Goal: Transaction & Acquisition: Purchase product/service

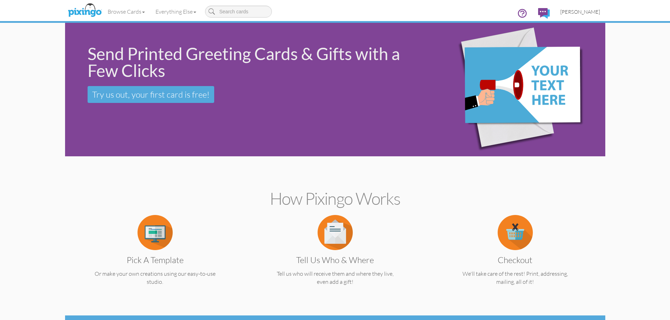
click at [582, 14] on span "[PERSON_NAME]" at bounding box center [580, 12] width 40 height 6
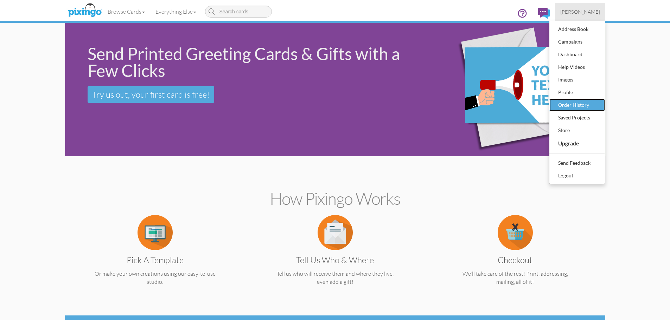
click at [562, 104] on div "Order History" at bounding box center [576, 105] width 41 height 11
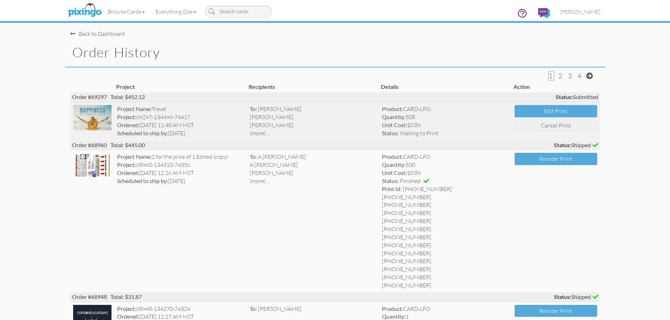
click at [106, 118] on img at bounding box center [92, 117] width 39 height 25
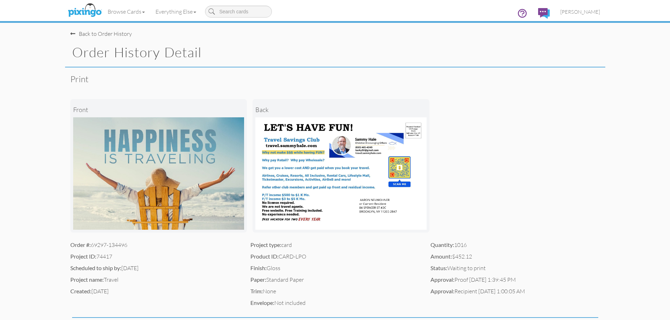
click at [83, 34] on div "Back to Order History" at bounding box center [101, 34] width 62 height 8
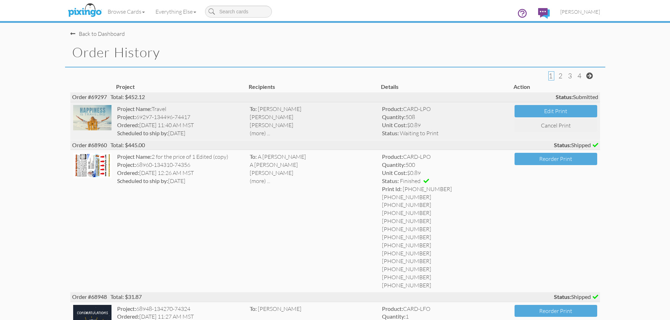
click at [144, 122] on div "Ordered: [DATE] 11:40 AM MST" at bounding box center [180, 125] width 127 height 8
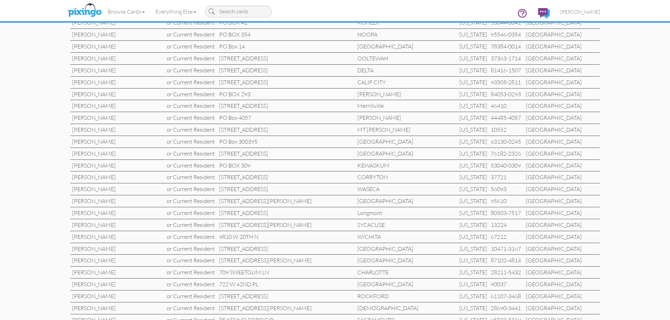
scroll to position [49, 0]
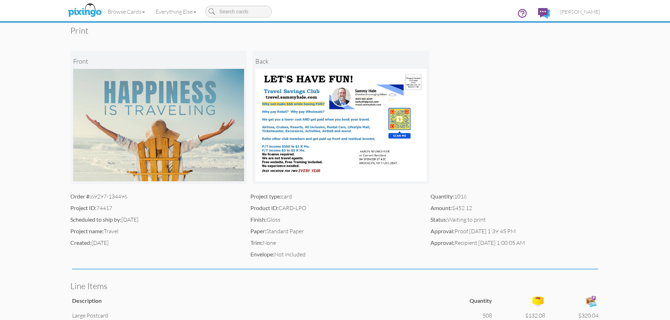
click at [198, 127] on img at bounding box center [158, 125] width 171 height 113
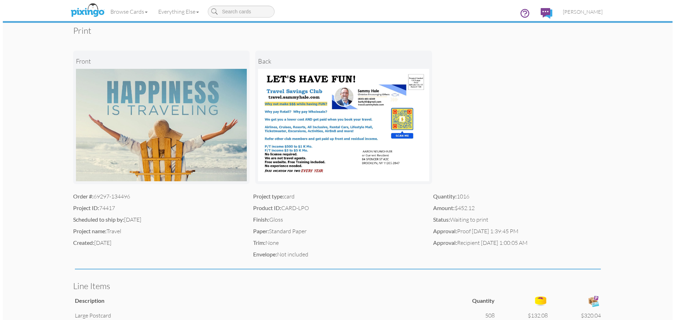
scroll to position [0, 0]
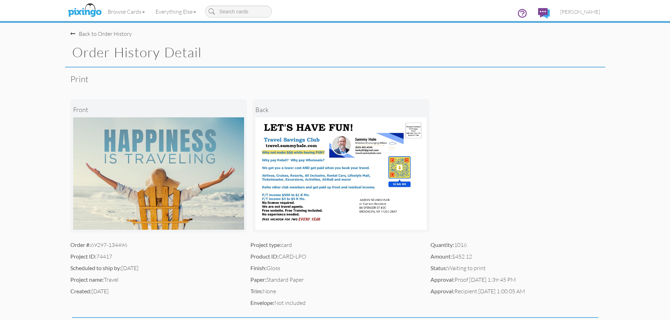
click at [100, 34] on div "Back to Order History" at bounding box center [101, 34] width 62 height 8
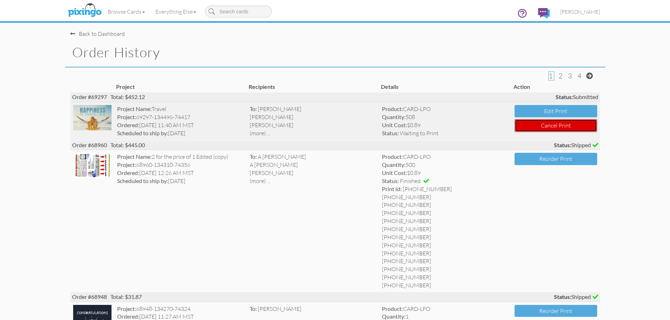
click at [550, 126] on button "Cancel Print" at bounding box center [555, 125] width 83 height 13
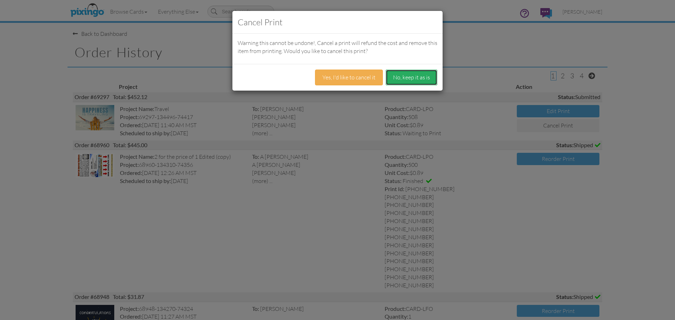
click at [412, 81] on button "No, keep it as is" at bounding box center [412, 78] width 52 height 16
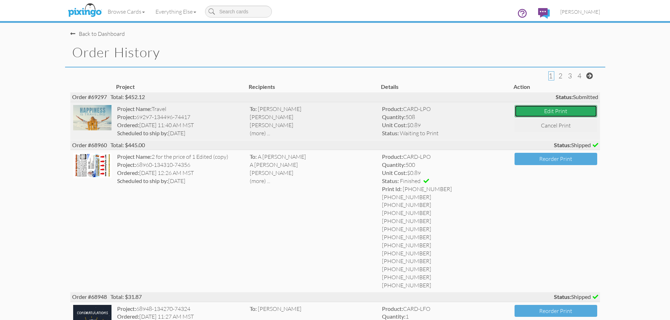
click at [554, 110] on button "Edit Print" at bounding box center [555, 111] width 83 height 12
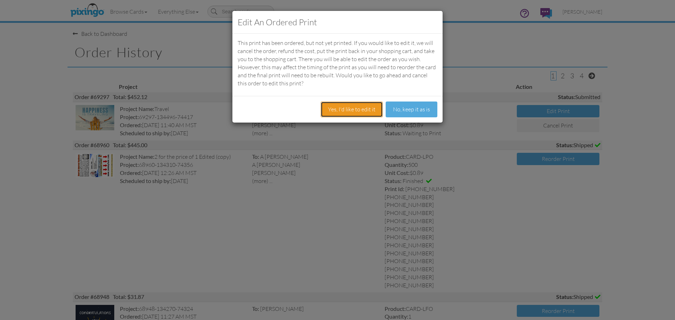
click at [348, 111] on button "Yes, I'd like to edit it" at bounding box center [352, 110] width 62 height 16
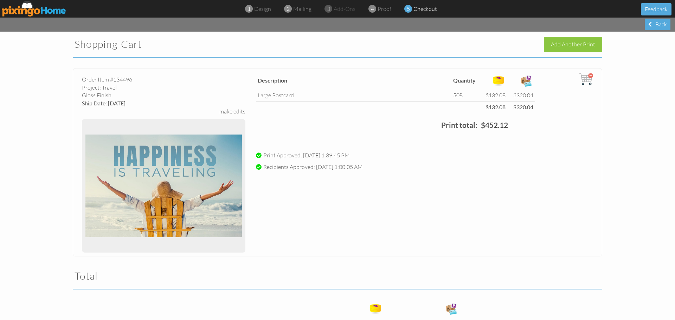
click at [256, 167] on span at bounding box center [259, 167] width 6 height 6
click at [164, 168] on img at bounding box center [163, 186] width 156 height 127
click at [221, 111] on div "make edits" at bounding box center [232, 112] width 26 height 8
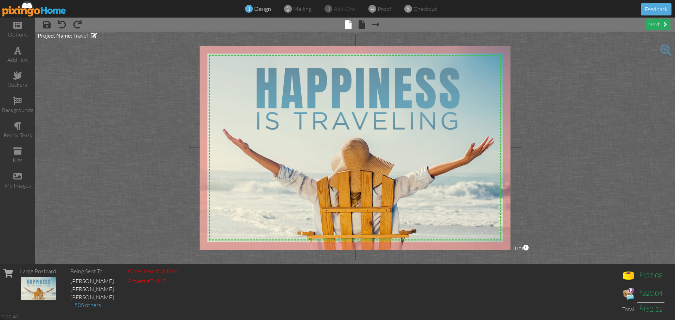
click at [648, 24] on div "next" at bounding box center [658, 25] width 26 height 12
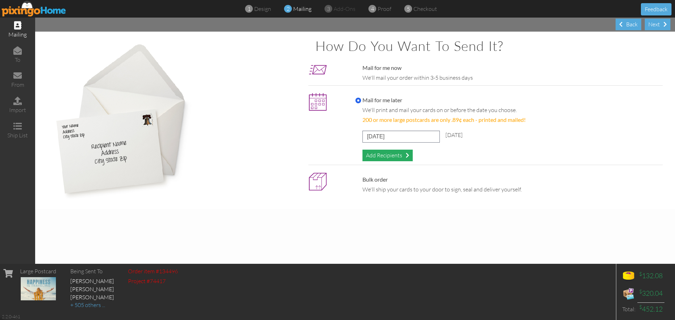
click at [379, 159] on div "Add Recipients" at bounding box center [388, 156] width 50 height 12
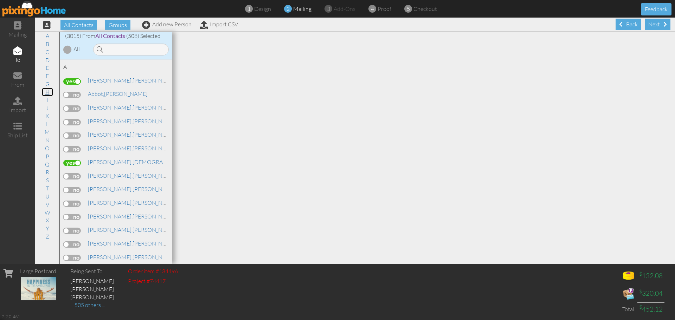
click at [47, 92] on link "H" at bounding box center [47, 92] width 11 height 8
click at [78, 202] on label at bounding box center [72, 202] width 18 height 6
click at [0, 0] on input "checkbox" at bounding box center [0, 0] width 0 height 0
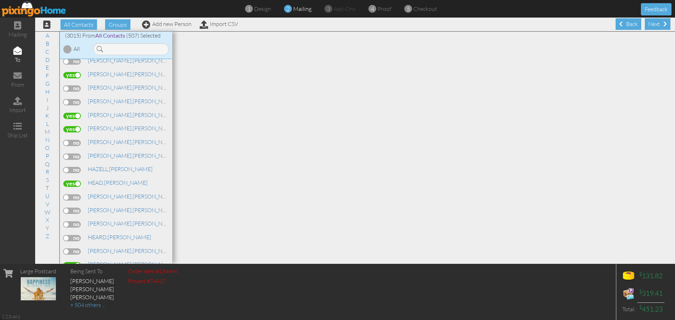
scroll to position [15829, 0]
click at [48, 127] on link "L" at bounding box center [48, 124] width 10 height 8
click at [64, 237] on label at bounding box center [72, 238] width 18 height 6
click at [0, 0] on input "checkbox" at bounding box center [0, 0] width 0 height 0
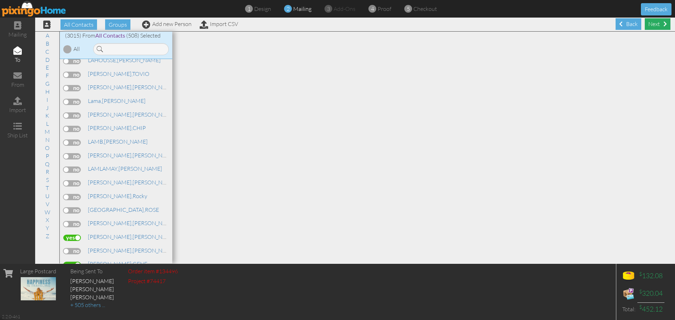
click at [651, 27] on div "Next" at bounding box center [658, 24] width 26 height 12
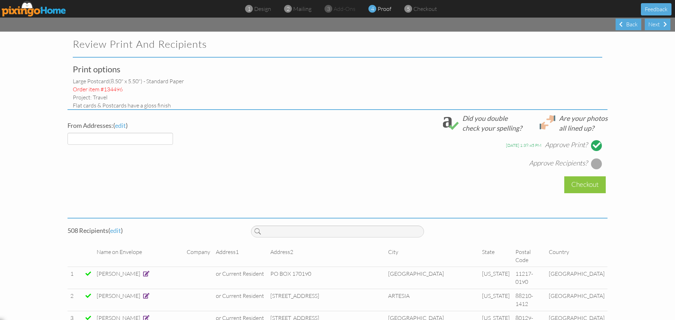
select select "object:16843"
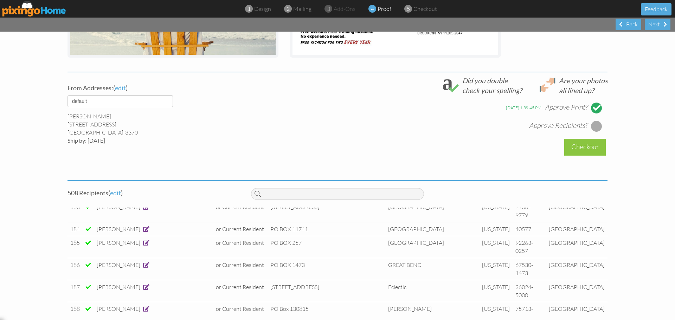
scroll to position [3782, 0]
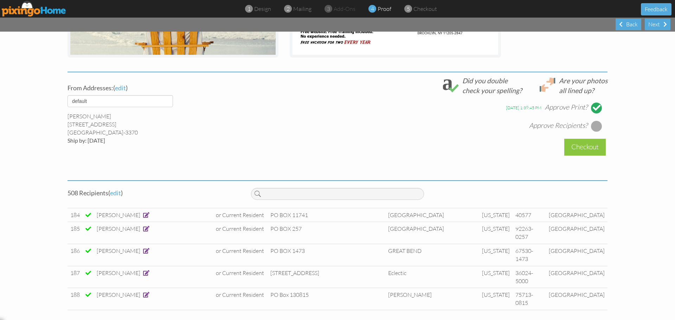
click at [596, 127] on div at bounding box center [596, 126] width 11 height 11
click at [582, 149] on div "Checkout" at bounding box center [584, 147] width 41 height 17
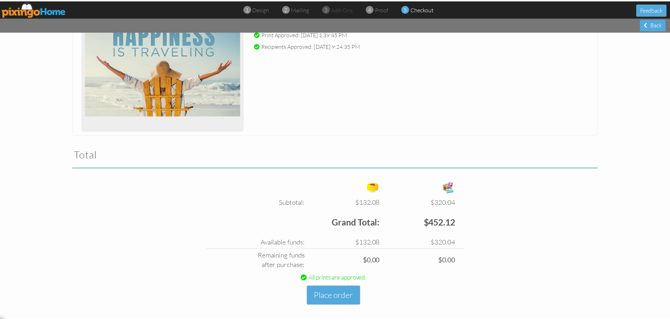
scroll to position [126, 0]
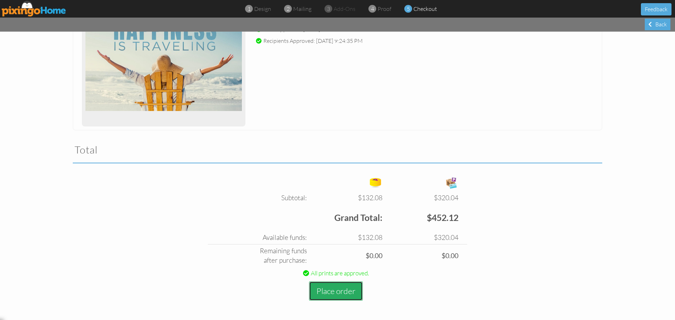
click at [329, 291] on button "Place order" at bounding box center [336, 291] width 54 height 19
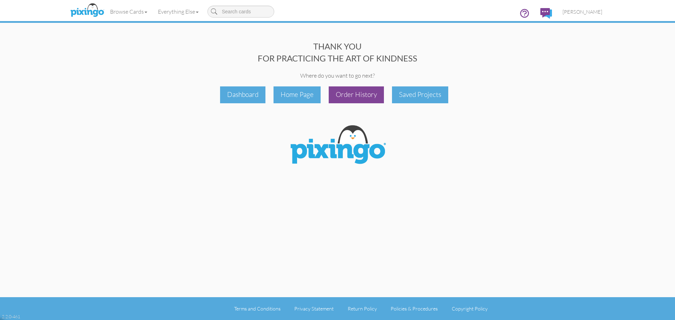
click at [352, 95] on div "Order History" at bounding box center [356, 95] width 55 height 17
